Goal: Task Accomplishment & Management: Complete application form

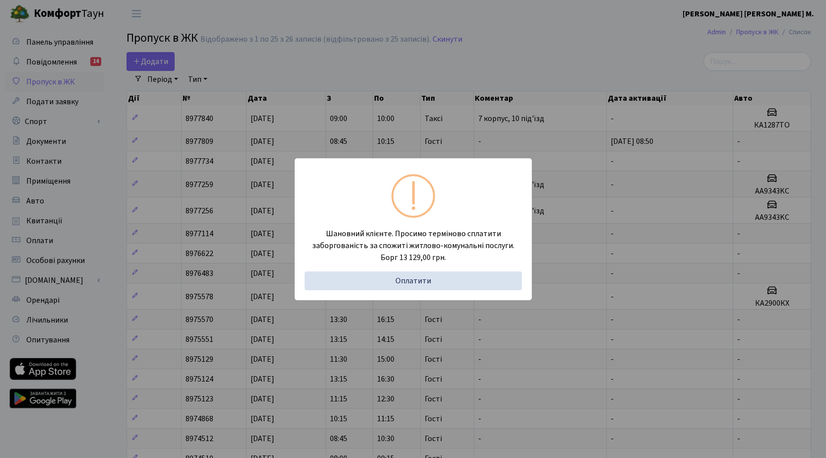
select select "25"
click at [163, 62] on div "Шановний клієнте. Просимо терміново сплатити заборгованість за спожиті житлово-…" at bounding box center [413, 229] width 826 height 458
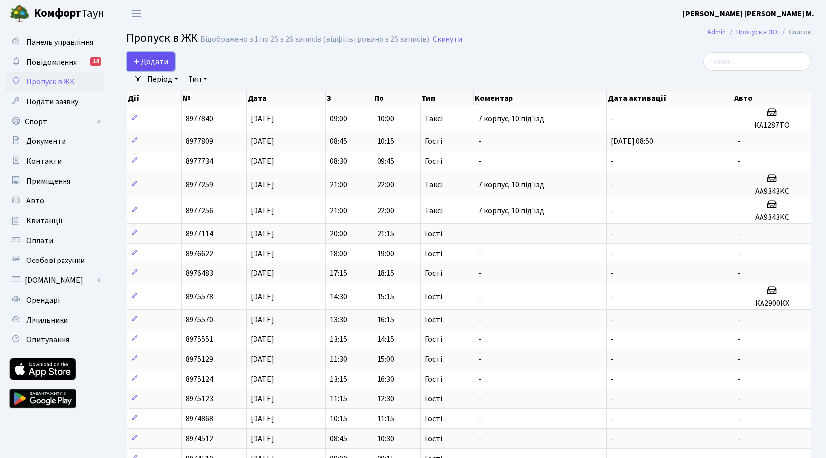
click at [164, 60] on span "Додати" at bounding box center [150, 61] width 35 height 11
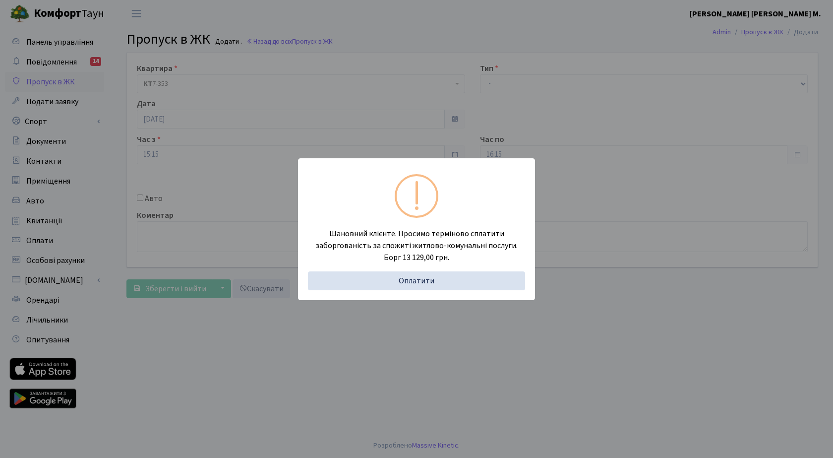
click at [142, 198] on div "Шановний клієнте. Просимо терміново сплатити заборгованість за спожиті житлово-…" at bounding box center [416, 229] width 833 height 458
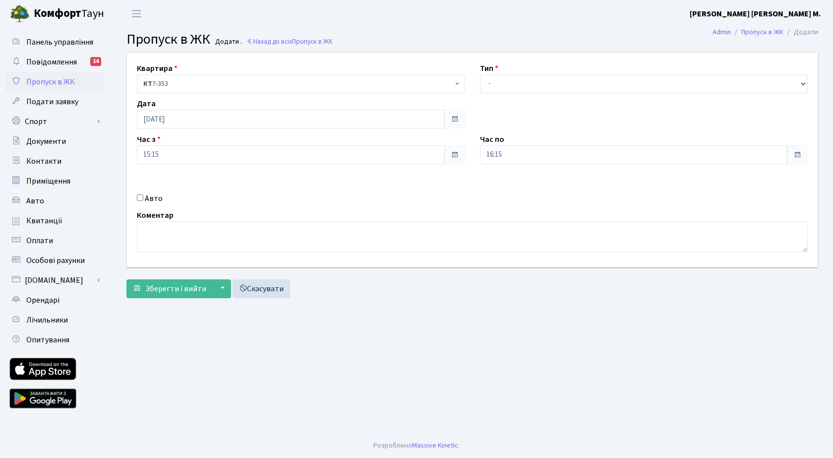
click at [138, 198] on input "Авто" at bounding box center [140, 197] width 6 height 6
checkbox input "true"
drag, startPoint x: 518, startPoint y: 78, endPoint x: 532, endPoint y: 93, distance: 20.3
click at [519, 79] on select "- Доставка Таксі Гості Сервіс" at bounding box center [644, 83] width 328 height 19
select select "3"
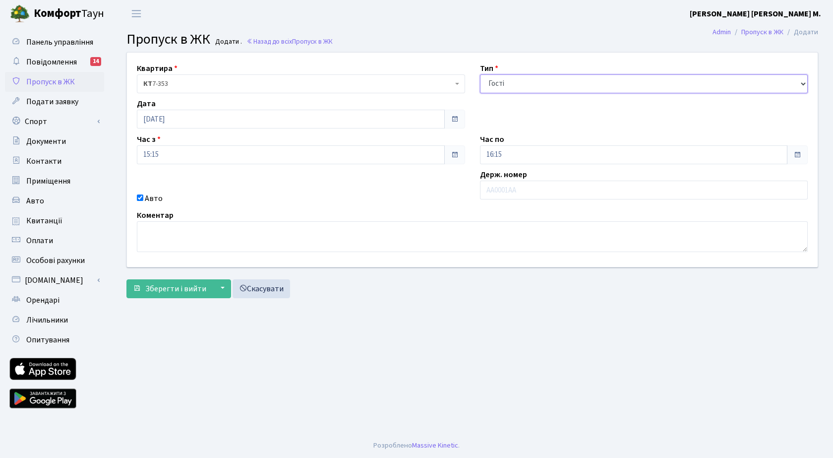
click at [480, 74] on select "- Доставка Таксі Гості Сервіс" at bounding box center [644, 83] width 328 height 19
click at [521, 195] on input "text" at bounding box center [644, 190] width 328 height 19
click at [504, 186] on input "text" at bounding box center [644, 190] width 328 height 19
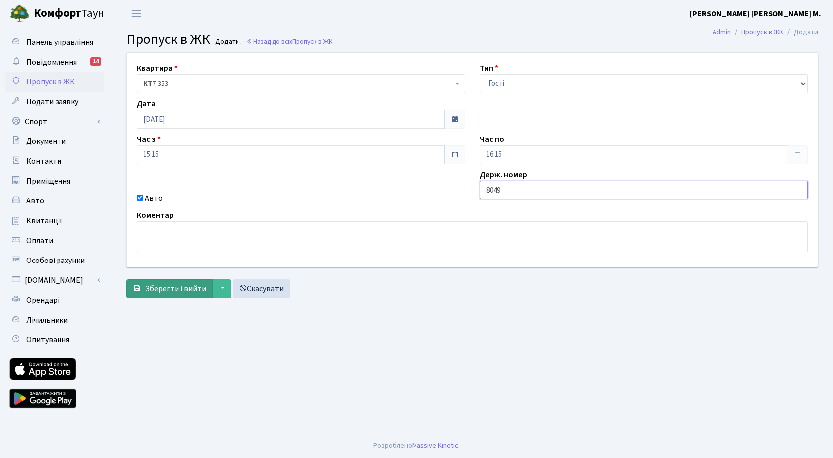
type input "8049"
click at [177, 287] on span "Зберегти і вийти" at bounding box center [175, 288] width 61 height 11
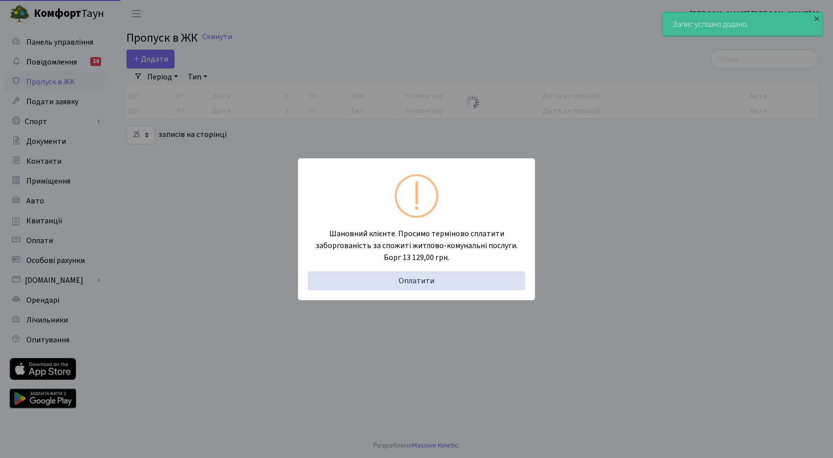
select select "25"
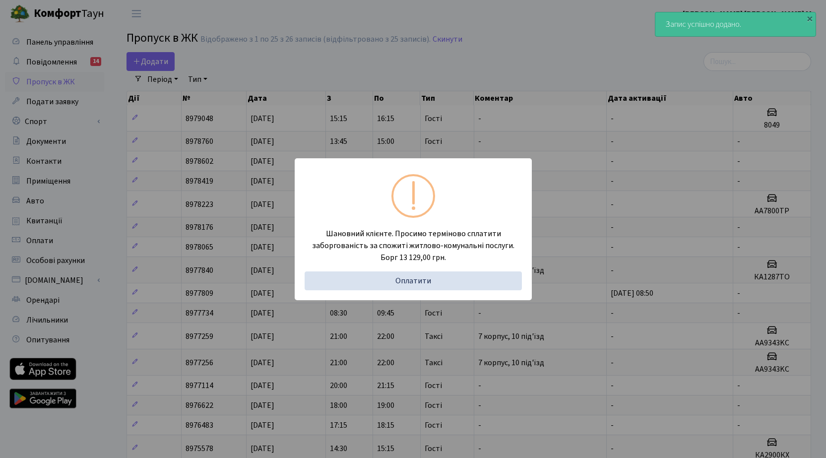
click at [140, 55] on div "Шановний клієнте. Просимо терміново сплатити заборгованість за спожиті житлово-…" at bounding box center [413, 229] width 826 height 458
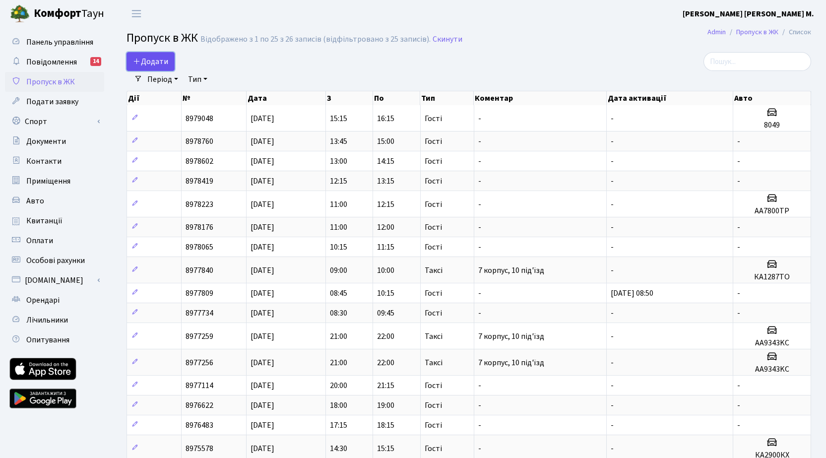
click at [138, 63] on icon at bounding box center [137, 61] width 8 height 8
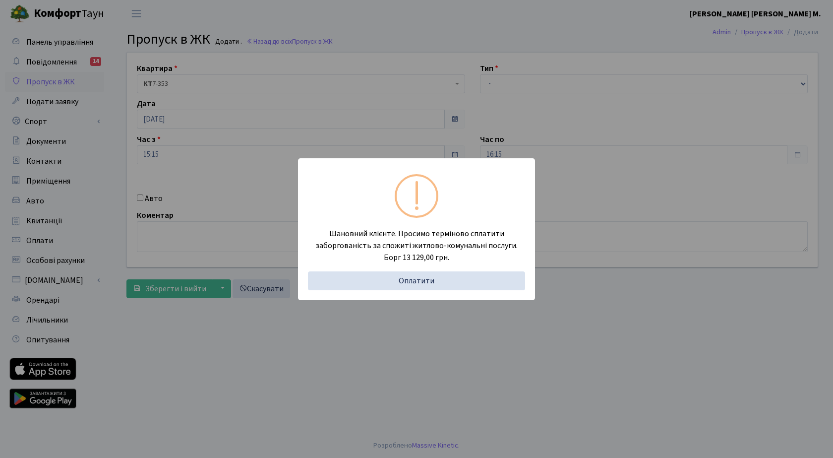
click at [138, 197] on div "Шановний клієнте. Просимо терміново сплатити заборгованість за спожиті житлово-…" at bounding box center [416, 229] width 833 height 458
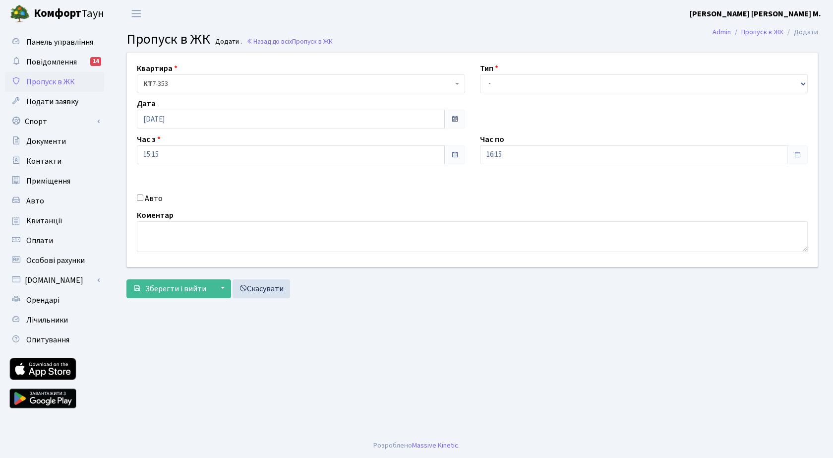
click at [141, 198] on input "Авто" at bounding box center [140, 197] width 6 height 6
checkbox input "true"
click at [499, 86] on select "- Доставка Таксі Гості Сервіс" at bounding box center [644, 83] width 328 height 19
select select "3"
click at [480, 74] on select "- Доставка Таксі Гості Сервіс" at bounding box center [644, 83] width 328 height 19
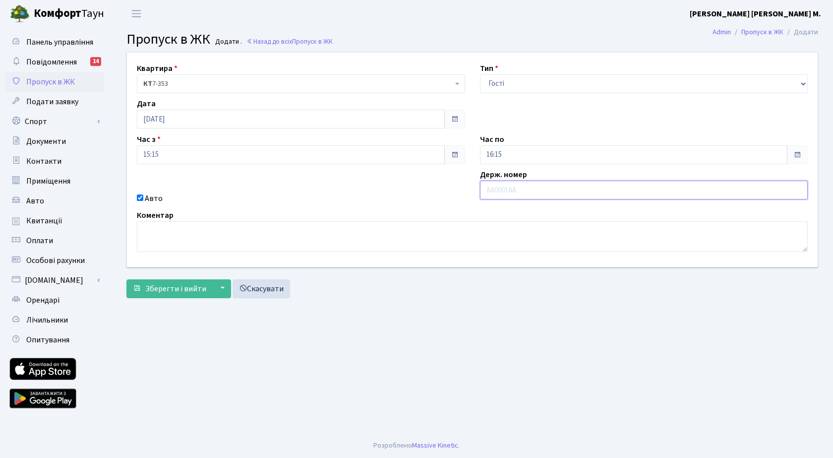
click at [508, 182] on input "text" at bounding box center [644, 190] width 328 height 19
paste input "+3806669"
type input "+3806669"
drag, startPoint x: 520, startPoint y: 192, endPoint x: 479, endPoint y: 192, distance: 41.2
click at [479, 192] on div "Держ. номер +3806669" at bounding box center [644, 187] width 343 height 36
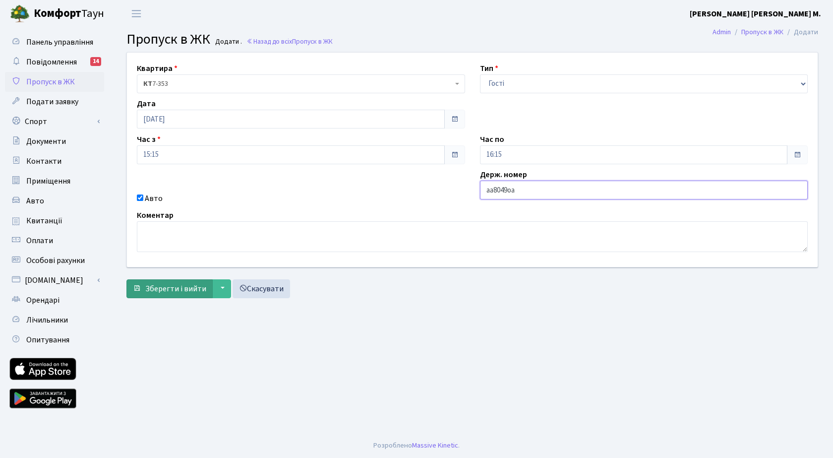
type input "аа8049оа"
click at [182, 290] on span "Зберегти і вийти" at bounding box center [175, 288] width 61 height 11
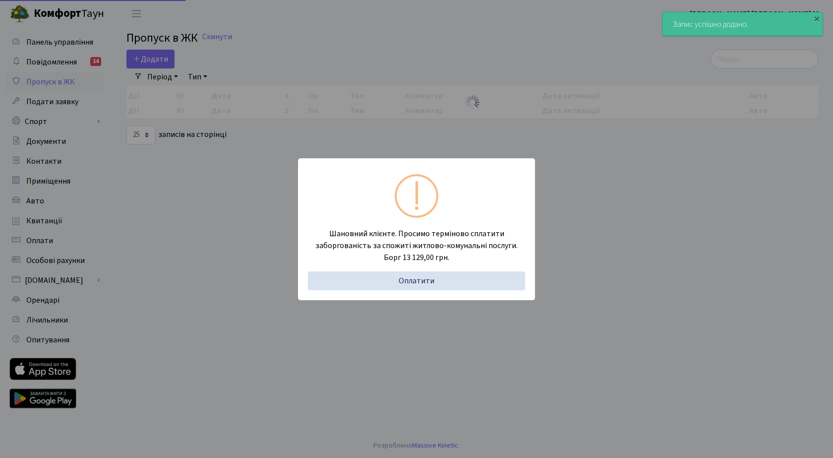
select select "25"
